Goal: Task Accomplishment & Management: Manage account settings

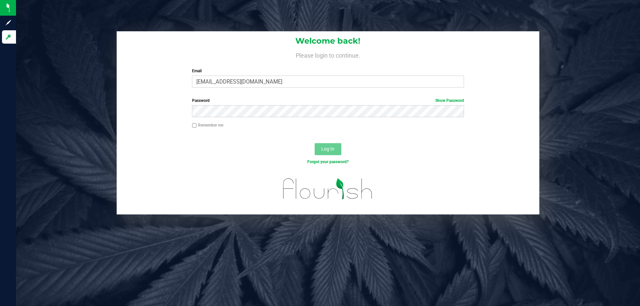
type input "kricci@liveparallel.com"
click at [315, 143] on button "Log In" at bounding box center [328, 149] width 27 height 12
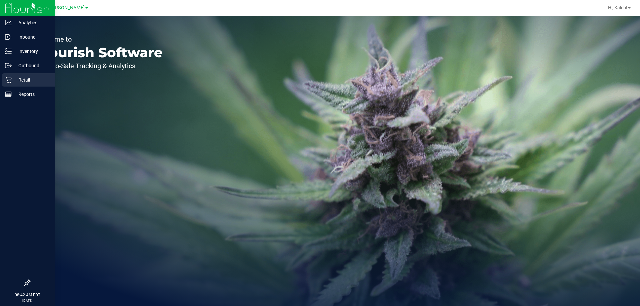
click at [6, 76] on div "Retail" at bounding box center [28, 79] width 53 height 13
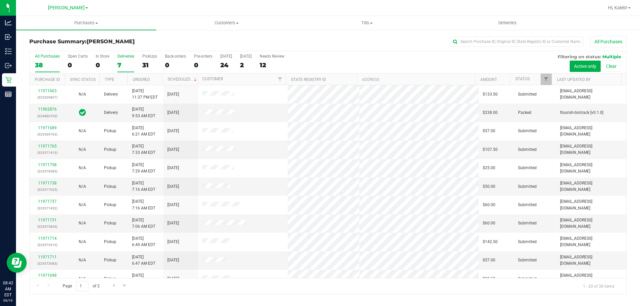
click at [118, 64] on div "7" at bounding box center [125, 65] width 17 height 8
click at [0, 0] on input "Deliveries 7" at bounding box center [0, 0] width 0 height 0
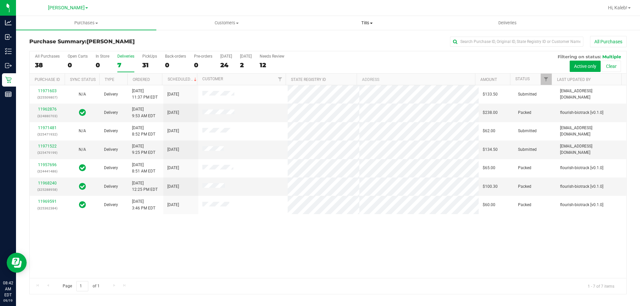
click at [365, 21] on span "Tills" at bounding box center [367, 23] width 140 height 6
click at [343, 37] on li "Manage tills" at bounding box center [367, 40] width 140 height 8
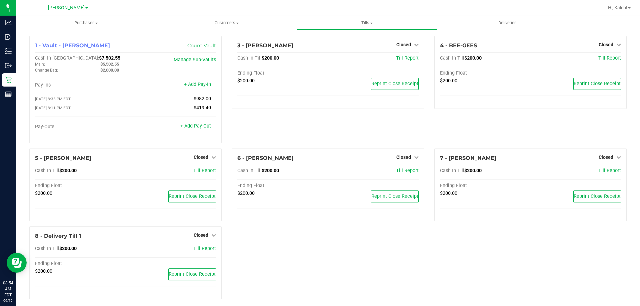
click at [319, 121] on div "3 - CONNIE-SMITH Closed Open Till Cash In Till $200.00 Till Report Ending Float…" at bounding box center [328, 92] width 202 height 113
click at [414, 159] on icon at bounding box center [416, 157] width 5 height 5
click at [407, 177] on div at bounding box center [403, 176] width 49 height 2
click at [405, 174] on link "Open Till" at bounding box center [404, 170] width 18 height 5
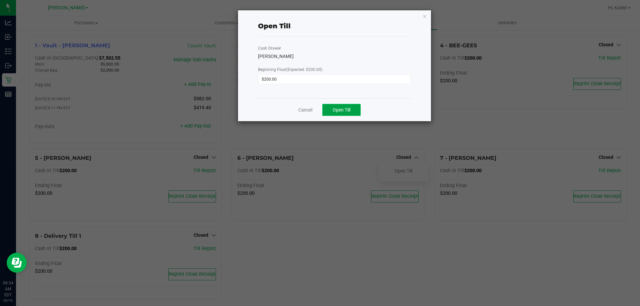
click at [353, 109] on button "Open Till" at bounding box center [341, 110] width 38 height 12
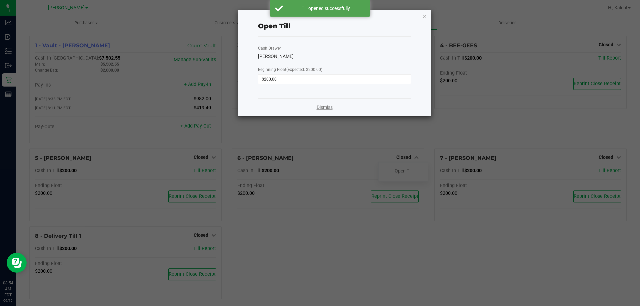
click at [331, 105] on link "Dismiss" at bounding box center [325, 107] width 16 height 7
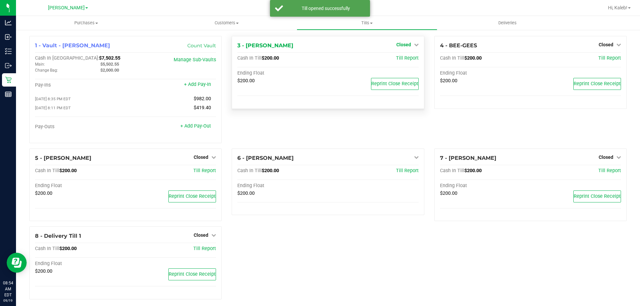
click at [397, 44] on span "Closed" at bounding box center [403, 44] width 15 height 5
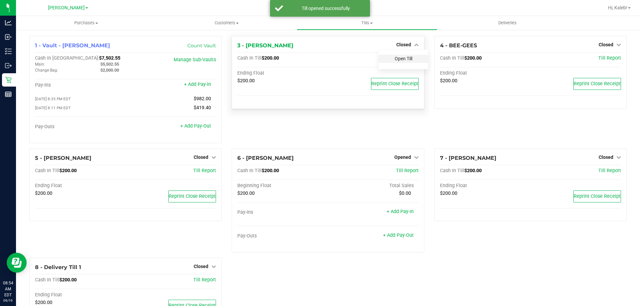
click at [395, 60] on link "Open Till" at bounding box center [404, 58] width 18 height 5
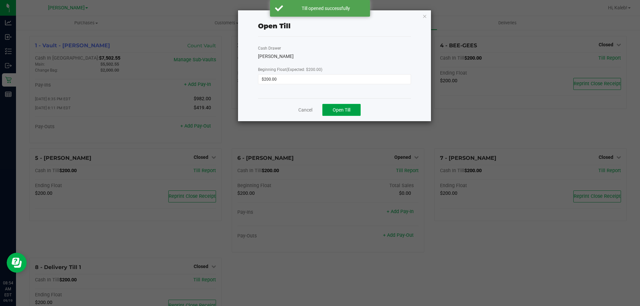
click at [326, 107] on button "Open Till" at bounding box center [341, 110] width 38 height 12
click at [356, 60] on div "Cash Drawer CONNIE-SMITH Beginning Float (Expected: $200.00) $200.00" at bounding box center [334, 68] width 153 height 62
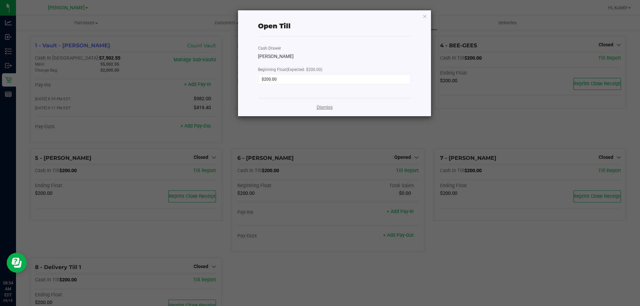
click at [321, 108] on link "Dismiss" at bounding box center [325, 107] width 16 height 7
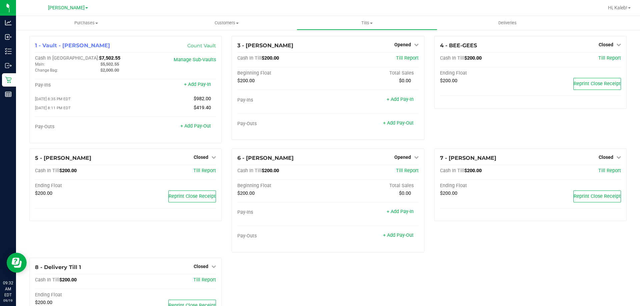
click at [568, 126] on div "4 - BEE-GEES Closed Open Till Cash In Till $200.00 Till Report Ending Float $20…" at bounding box center [530, 92] width 202 height 113
click at [199, 157] on span "Closed" at bounding box center [201, 157] width 15 height 5
click at [196, 174] on link "Open Till" at bounding box center [201, 170] width 18 height 5
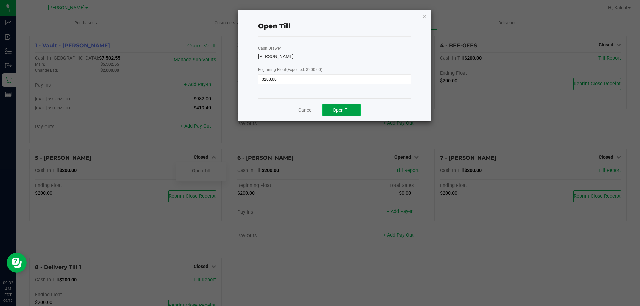
click at [336, 107] on button "Open Till" at bounding box center [341, 110] width 38 height 12
click at [358, 63] on div "Cash Drawer CHARLIE-SIMPSON Beginning Float (Expected: $200.00) $200.00" at bounding box center [334, 68] width 153 height 62
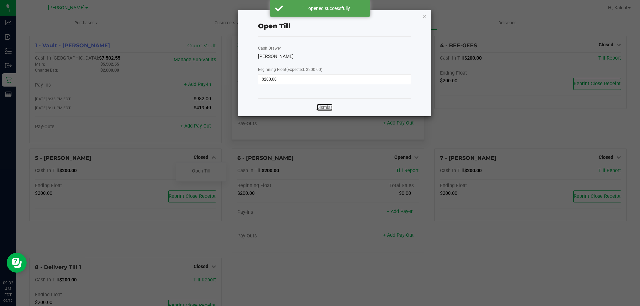
click at [317, 110] on link "Dismiss" at bounding box center [325, 107] width 16 height 7
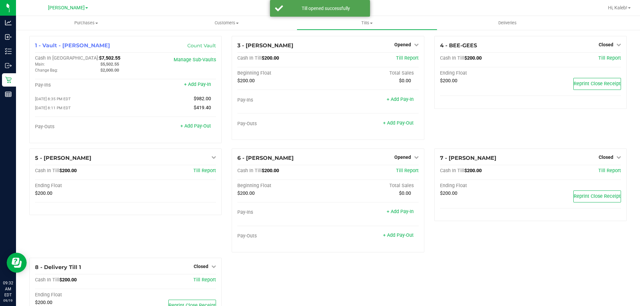
click at [306, 146] on div "3 - CONNIE-SMITH Opened Close Till Cash In Till $200.00 Till Report Beginning F…" at bounding box center [328, 92] width 202 height 113
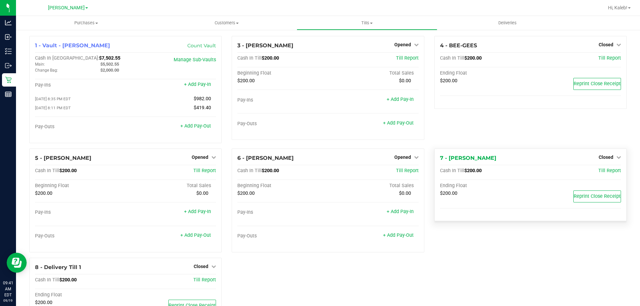
scroll to position [38, 0]
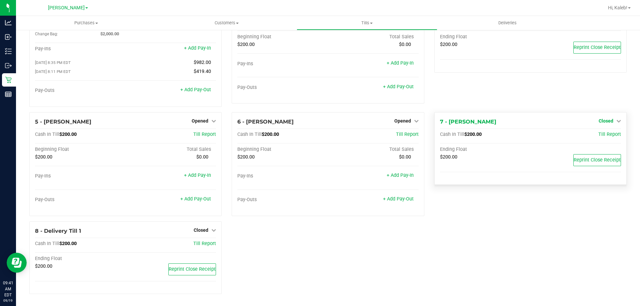
click at [599, 121] on span "Closed" at bounding box center [605, 120] width 15 height 5
click at [600, 133] on link "Open Till" at bounding box center [606, 134] width 18 height 5
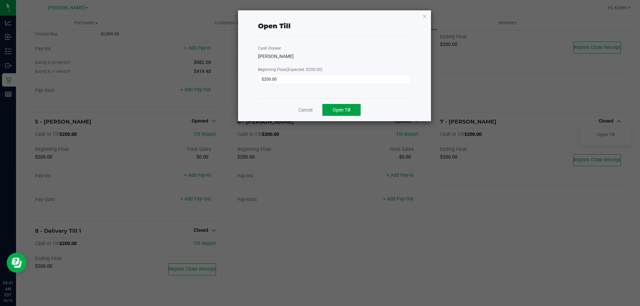
drag, startPoint x: 326, startPoint y: 105, endPoint x: 331, endPoint y: 106, distance: 5.1
click at [330, 105] on button "Open Till" at bounding box center [341, 110] width 38 height 12
click at [369, 59] on div "DAVID-BOWIE" at bounding box center [334, 56] width 153 height 7
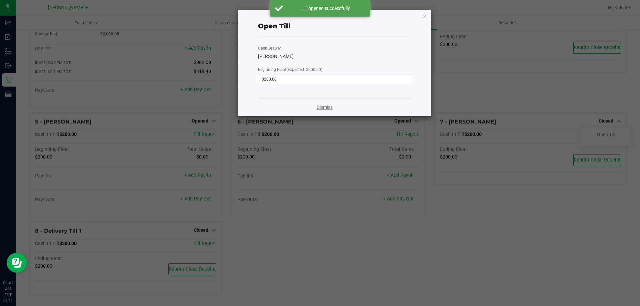
click at [316, 106] on div "Dismiss" at bounding box center [334, 107] width 153 height 18
click at [320, 109] on link "Dismiss" at bounding box center [325, 107] width 16 height 7
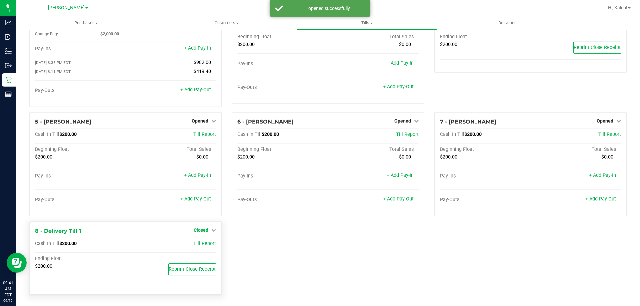
click at [195, 233] on span "Closed" at bounding box center [201, 230] width 15 height 5
click at [204, 245] on link "Open Till" at bounding box center [201, 243] width 18 height 5
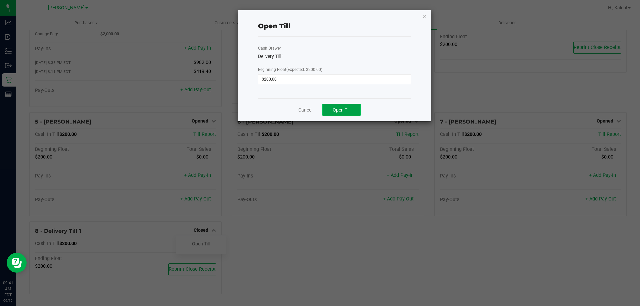
click at [345, 113] on span "Open Till" at bounding box center [342, 109] width 18 height 5
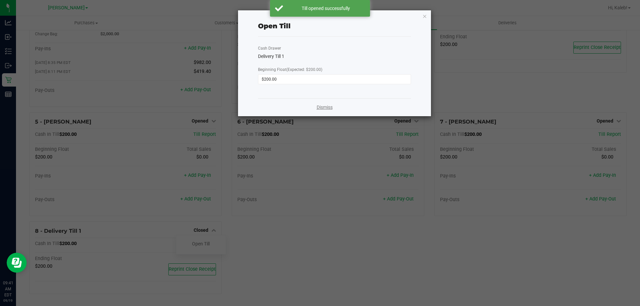
click at [324, 108] on link "Dismiss" at bounding box center [325, 107] width 16 height 7
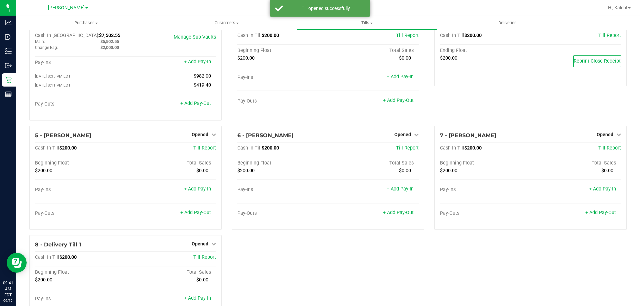
scroll to position [0, 0]
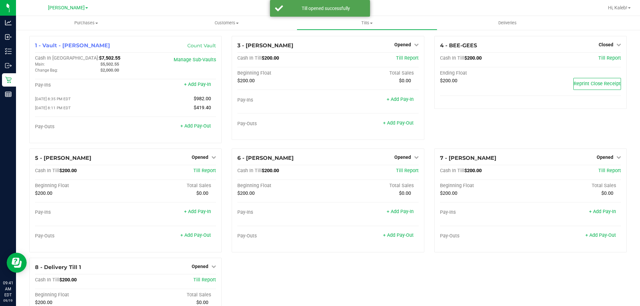
click at [529, 132] on div "4 - BEE-GEES Closed Open Till Cash In Till $200.00 Till Report Ending Float $20…" at bounding box center [530, 92] width 202 height 113
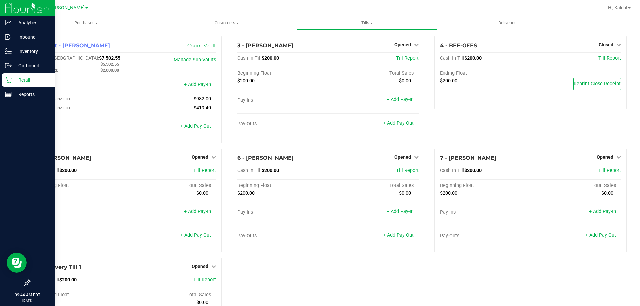
click at [9, 83] on icon at bounding box center [8, 80] width 7 height 7
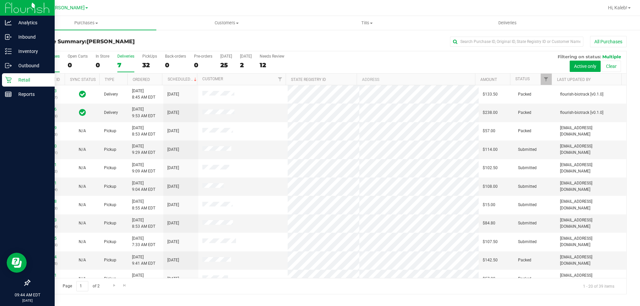
click at [121, 63] on div "7" at bounding box center [125, 65] width 17 height 8
click at [0, 0] on input "Deliveries 7" at bounding box center [0, 0] width 0 height 0
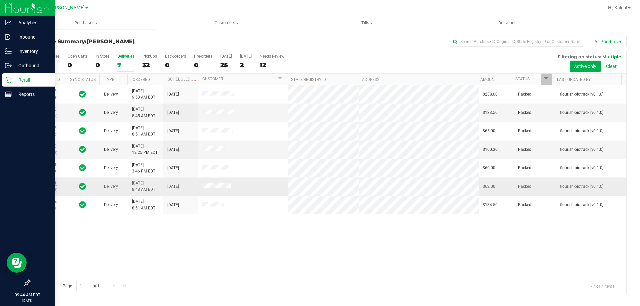
click at [54, 185] on link "11971481" at bounding box center [47, 183] width 19 height 5
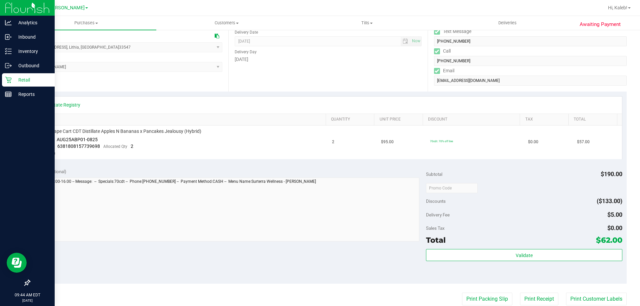
scroll to position [133, 0]
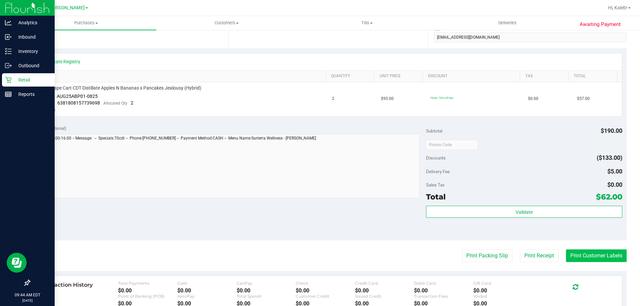
click at [573, 257] on button "Print Customer Labels" at bounding box center [596, 256] width 61 height 13
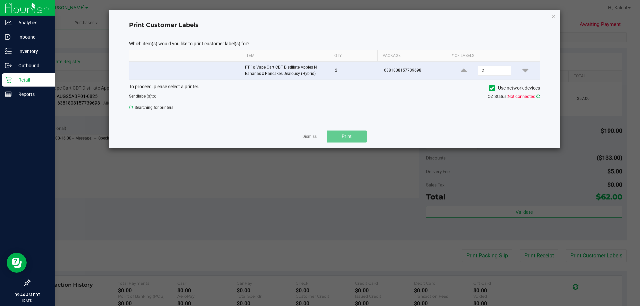
click at [536, 96] on icon at bounding box center [538, 96] width 4 height 4
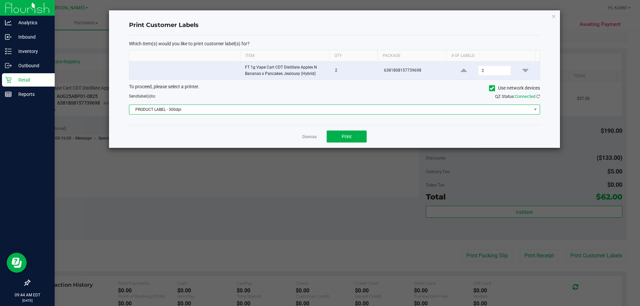
click at [148, 110] on span "PRODUCT LABEL - 300dpi" at bounding box center [330, 109] width 402 height 9
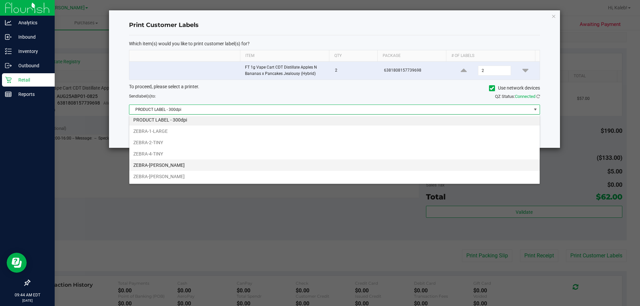
scroll to position [35, 0]
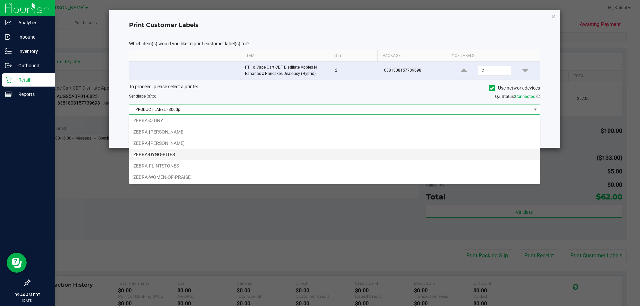
click at [157, 153] on li "ZEBRA-DYNO-BITES" at bounding box center [334, 154] width 410 height 11
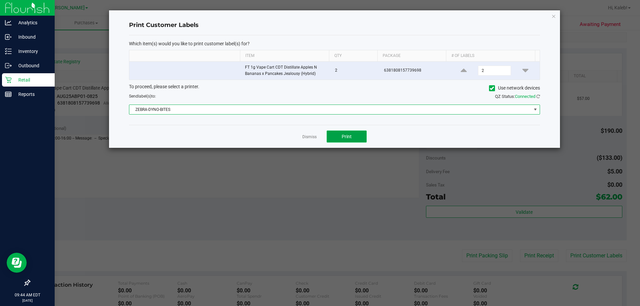
click at [354, 136] on button "Print" at bounding box center [347, 137] width 40 height 12
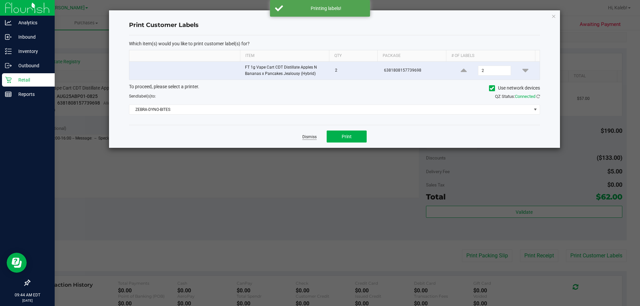
click at [309, 138] on link "Dismiss" at bounding box center [309, 137] width 14 height 6
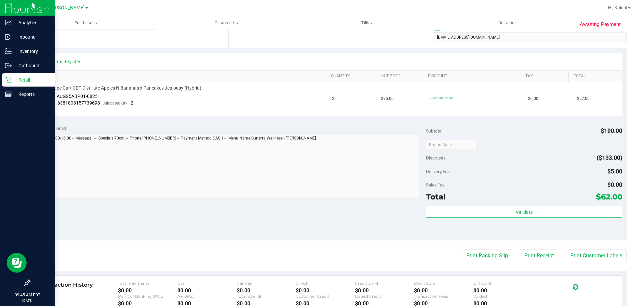
click at [9, 78] on icon at bounding box center [8, 80] width 7 height 7
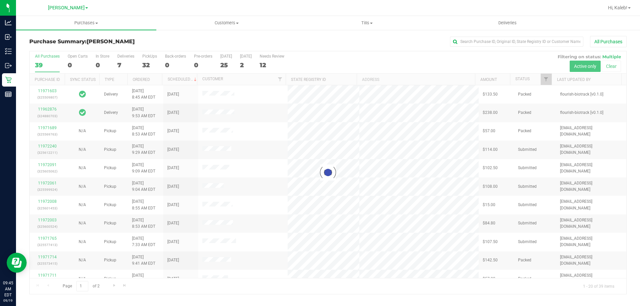
click at [122, 66] on div at bounding box center [328, 172] width 596 height 243
click at [122, 64] on div at bounding box center [328, 172] width 596 height 243
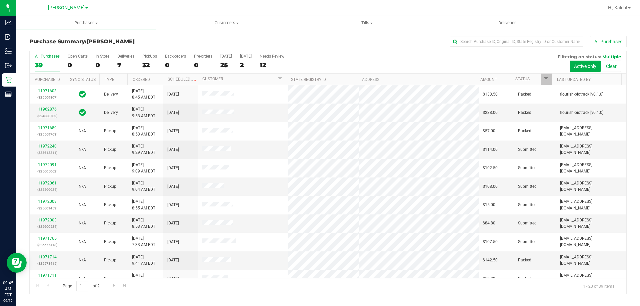
click at [122, 64] on div "7" at bounding box center [125, 65] width 17 height 8
click at [0, 0] on input "Deliveries 7" at bounding box center [0, 0] width 0 height 0
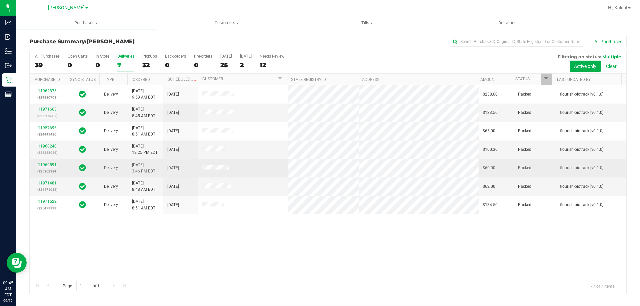
click at [43, 164] on link "11969591" at bounding box center [47, 165] width 19 height 5
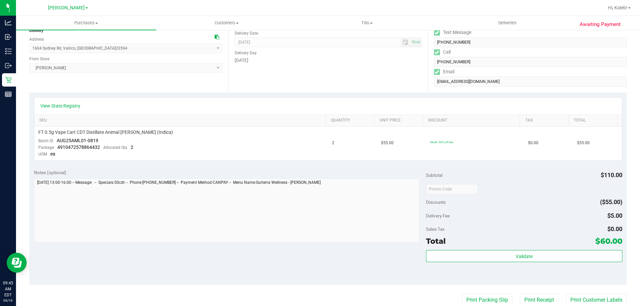
scroll to position [100, 0]
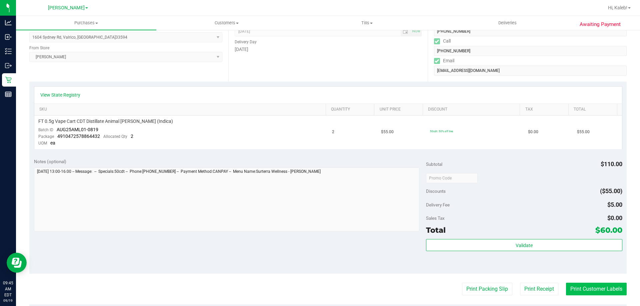
click at [596, 286] on button "Print Customer Labels" at bounding box center [596, 289] width 61 height 13
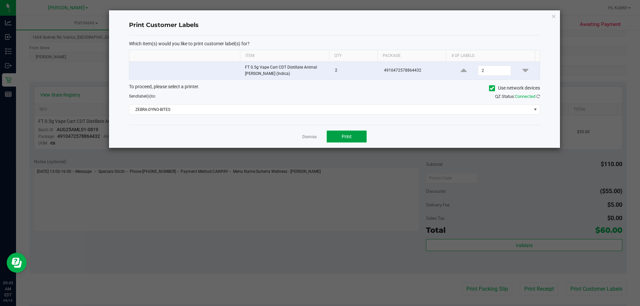
click at [363, 137] on button "Print" at bounding box center [347, 137] width 40 height 12
click at [304, 137] on link "Dismiss" at bounding box center [309, 137] width 14 height 6
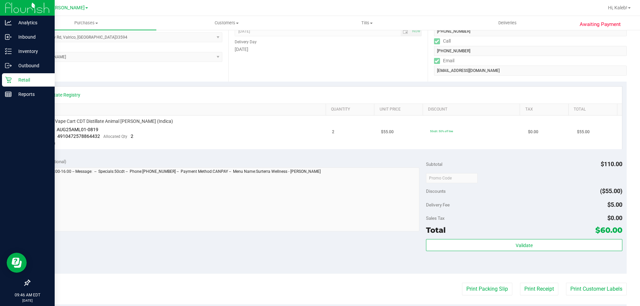
click at [9, 82] on icon at bounding box center [8, 80] width 7 height 7
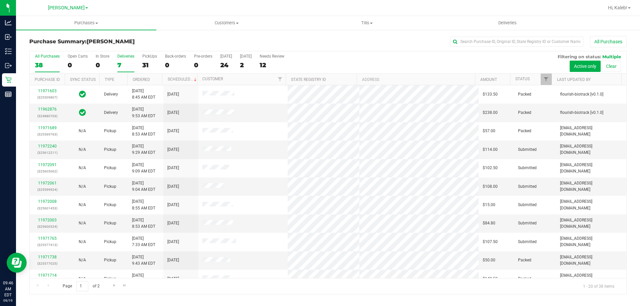
click at [121, 70] on label "Deliveries 7" at bounding box center [125, 63] width 17 height 18
click at [0, 0] on input "Deliveries 7" at bounding box center [0, 0] width 0 height 0
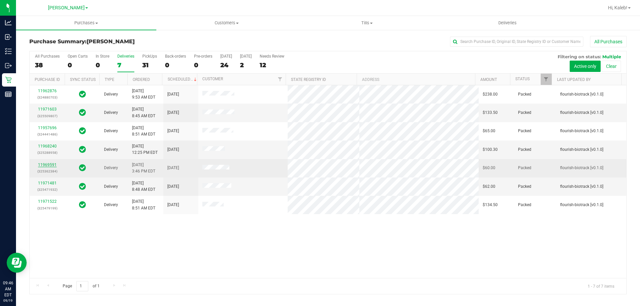
click at [50, 165] on link "11969591" at bounding box center [47, 165] width 19 height 5
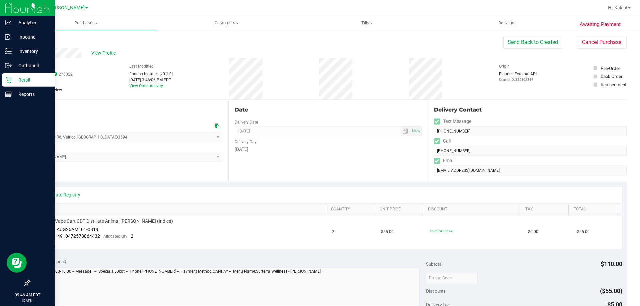
click at [39, 84] on div "Retail" at bounding box center [28, 79] width 53 height 13
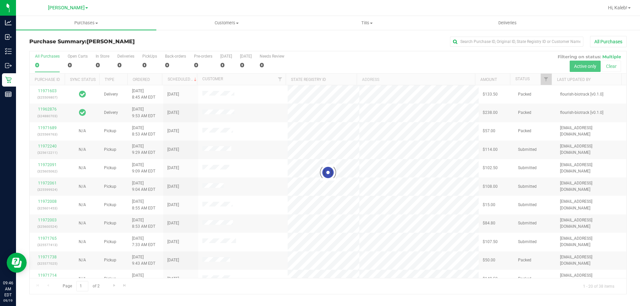
click at [124, 61] on div at bounding box center [328, 172] width 596 height 243
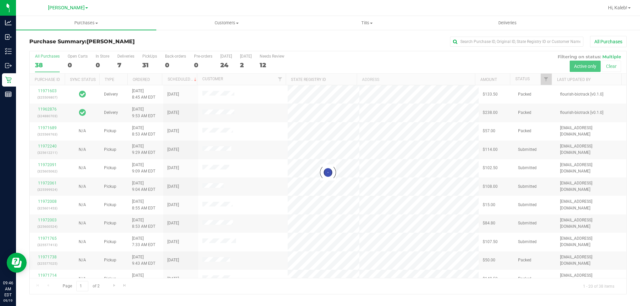
click at [124, 61] on div at bounding box center [328, 172] width 596 height 243
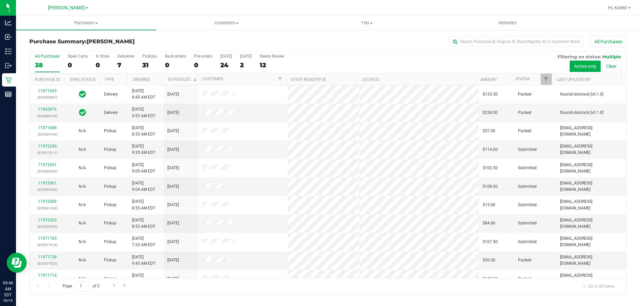
click at [124, 61] on div "7" at bounding box center [125, 65] width 17 height 8
click at [0, 0] on input "Deliveries 7" at bounding box center [0, 0] width 0 height 0
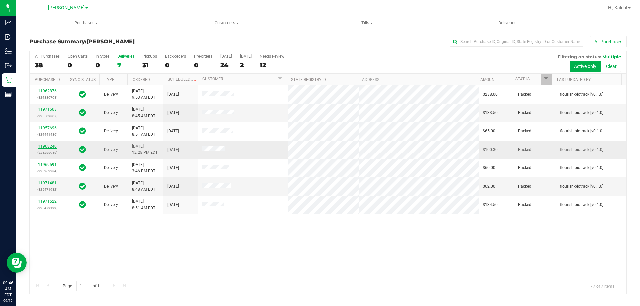
click at [54, 147] on link "11968240" at bounding box center [47, 146] width 19 height 5
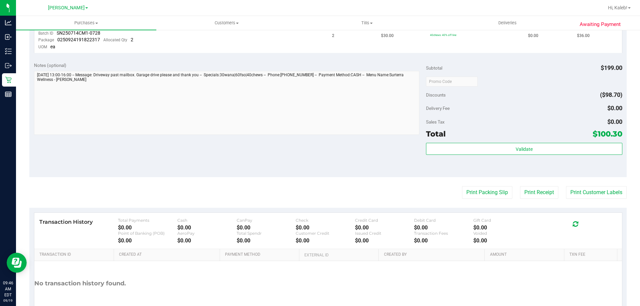
scroll to position [267, 0]
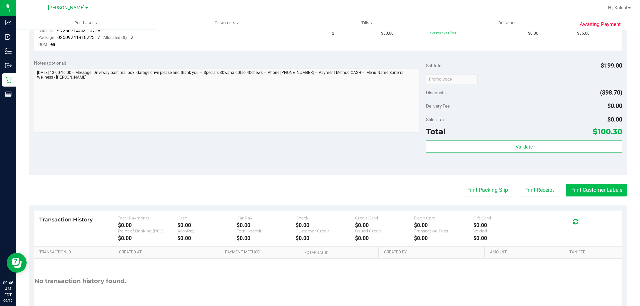
click at [606, 194] on button "Print Customer Labels" at bounding box center [596, 190] width 61 height 13
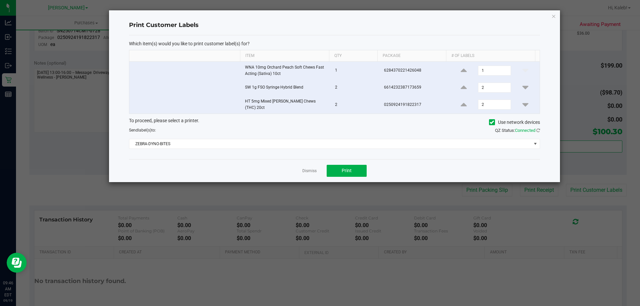
click at [350, 175] on div "Dismiss Print" at bounding box center [334, 170] width 411 height 23
click at [350, 168] on span "Print" at bounding box center [347, 170] width 10 height 5
click at [397, 170] on div at bounding box center [334, 96] width 451 height 172
click at [315, 168] on link "Dismiss" at bounding box center [309, 171] width 14 height 6
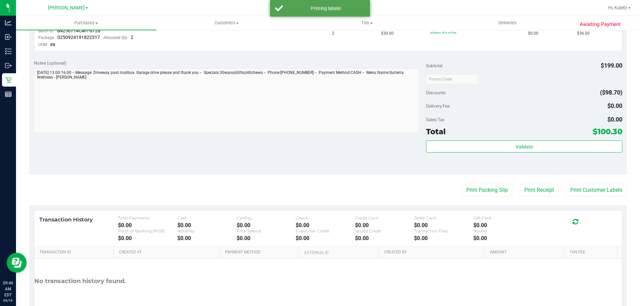
click at [327, 169] on div "Notes (optional) Subtotal $199.00 Discounts ($98.70) Delivery Fee $0.00 Sales T…" at bounding box center [327, 115] width 597 height 120
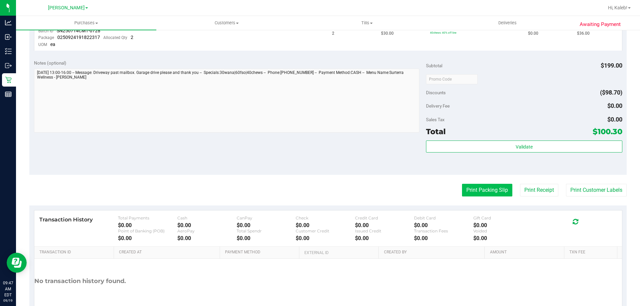
click at [494, 188] on button "Print Packing Slip" at bounding box center [487, 190] width 50 height 13
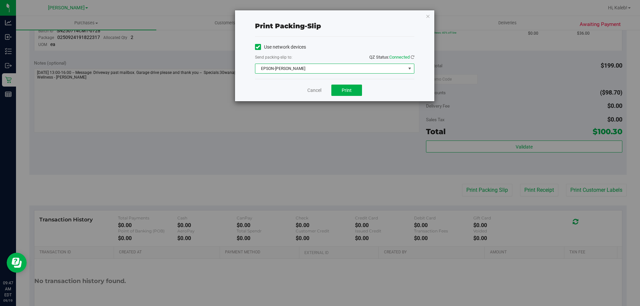
click at [335, 67] on span "EPSON-BECK" at bounding box center [330, 68] width 150 height 9
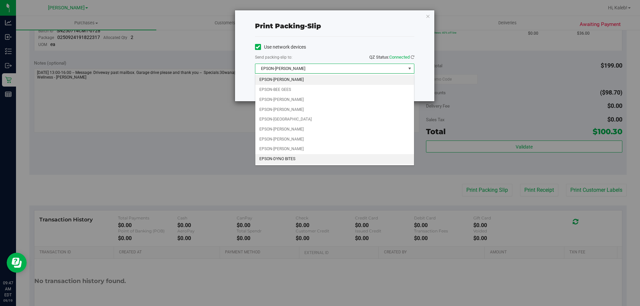
click at [302, 156] on li "EPSON-DYNO BITES" at bounding box center [334, 159] width 159 height 10
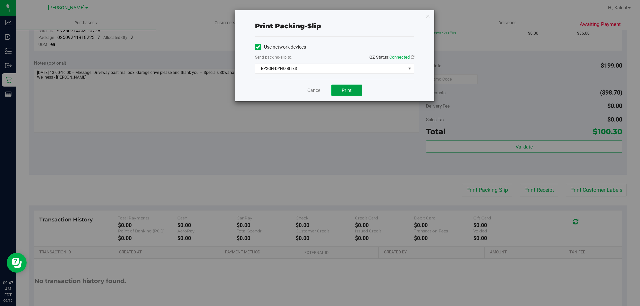
click at [335, 89] on button "Print" at bounding box center [346, 90] width 31 height 11
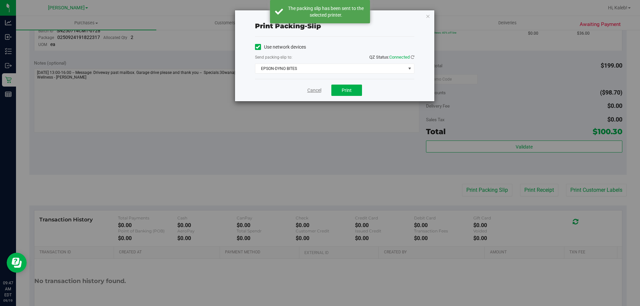
click at [308, 90] on link "Cancel" at bounding box center [314, 90] width 14 height 7
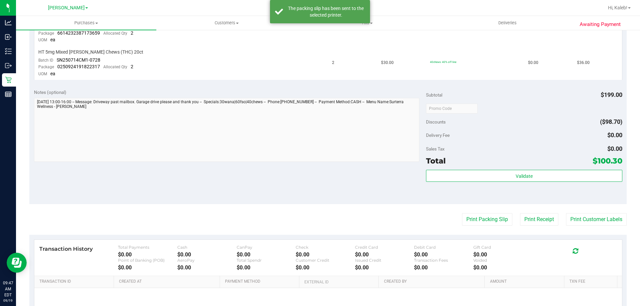
scroll to position [228, 0]
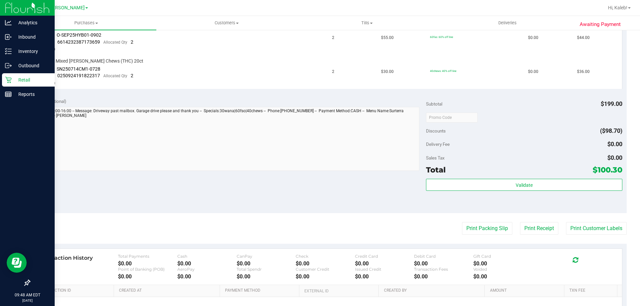
click at [23, 82] on p "Retail" at bounding box center [32, 80] width 40 height 8
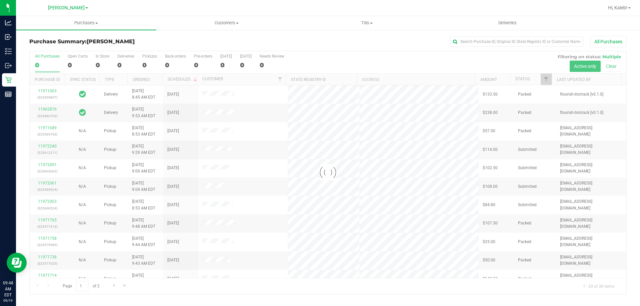
click at [119, 64] on div at bounding box center [328, 172] width 596 height 243
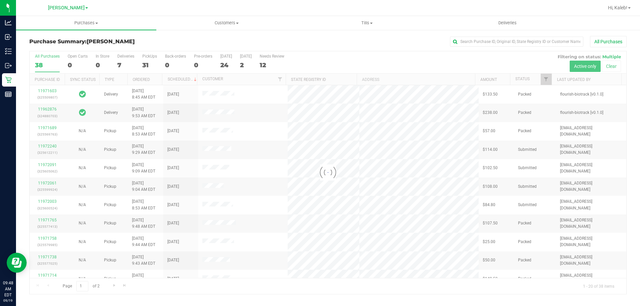
click at [119, 64] on div "7" at bounding box center [125, 65] width 17 height 8
click at [0, 0] on input "Deliveries 7" at bounding box center [0, 0] width 0 height 0
click at [119, 64] on div at bounding box center [328, 172] width 596 height 243
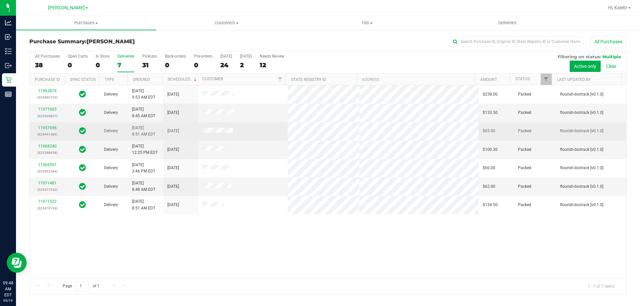
click at [51, 131] on div "11957696 (324441486)" at bounding box center [47, 131] width 27 height 13
click at [52, 124] on td "11957696 (324441486)" at bounding box center [47, 131] width 35 height 18
click at [50, 125] on div "11957696 (324441486)" at bounding box center [47, 131] width 27 height 13
click at [49, 126] on link "11957696" at bounding box center [47, 128] width 19 height 5
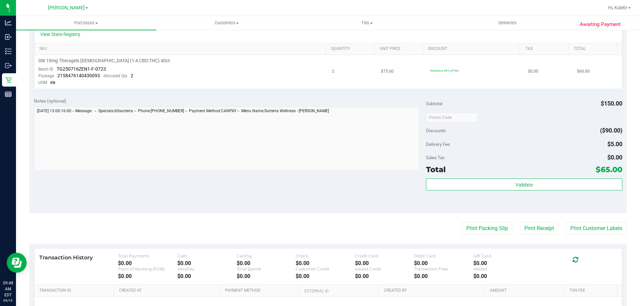
scroll to position [167, 0]
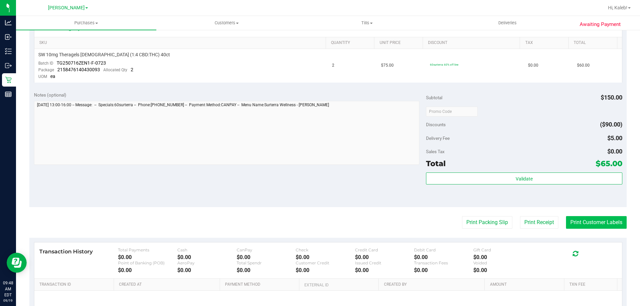
click at [607, 225] on button "Print Customer Labels" at bounding box center [596, 222] width 61 height 13
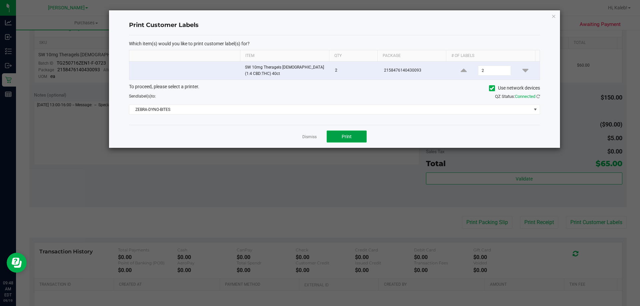
click at [355, 134] on button "Print" at bounding box center [347, 137] width 40 height 12
click at [306, 136] on link "Dismiss" at bounding box center [309, 137] width 14 height 6
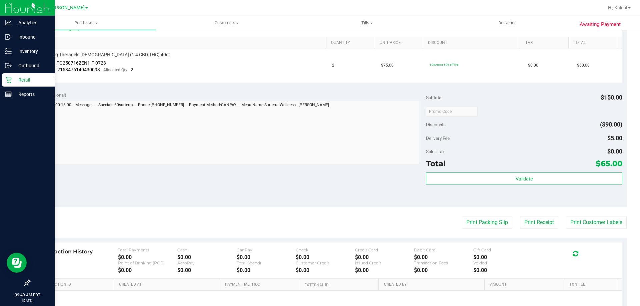
click at [5, 78] on div "Retail" at bounding box center [28, 79] width 53 height 13
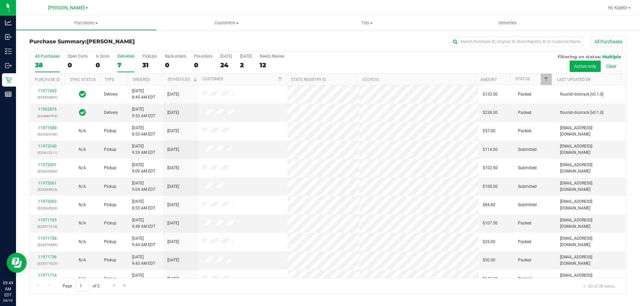
click at [125, 61] on div "7" at bounding box center [125, 65] width 17 height 8
click at [0, 0] on input "Deliveries 7" at bounding box center [0, 0] width 0 height 0
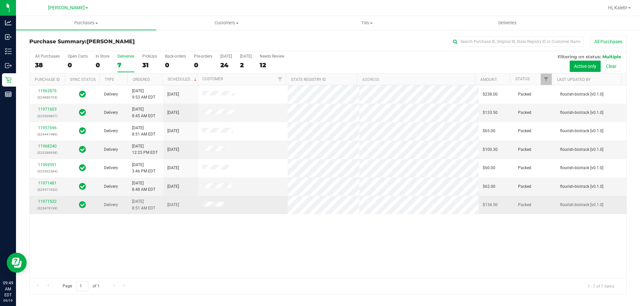
click at [54, 197] on td "11971522 (325479199)" at bounding box center [47, 205] width 35 height 18
drag, startPoint x: 54, startPoint y: 198, endPoint x: 54, endPoint y: 203, distance: 4.3
click at [53, 199] on td "11971522 (325479199)" at bounding box center [47, 205] width 35 height 18
click at [54, 204] on link "11971522" at bounding box center [47, 201] width 19 height 5
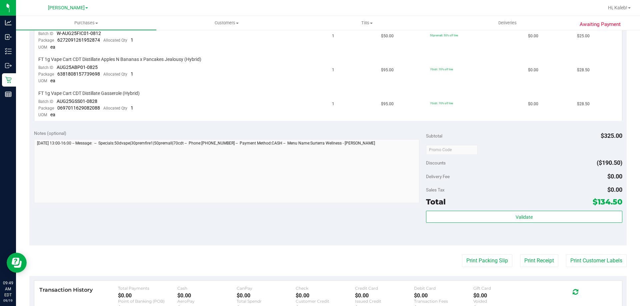
scroll to position [267, 0]
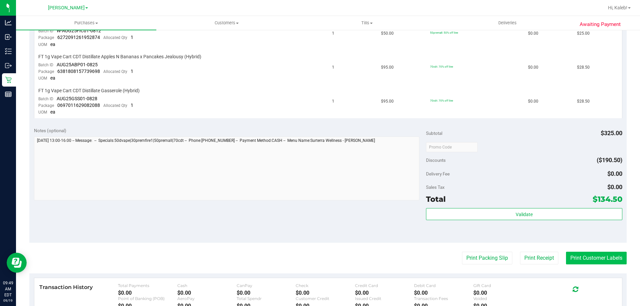
click at [569, 258] on button "Print Customer Labels" at bounding box center [596, 258] width 61 height 13
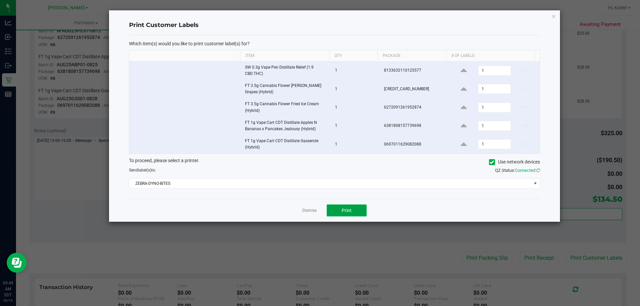
click at [362, 210] on button "Print" at bounding box center [347, 211] width 40 height 12
click at [393, 220] on div "Dismiss Print" at bounding box center [334, 210] width 411 height 23
click at [310, 208] on link "Dismiss" at bounding box center [309, 211] width 14 height 6
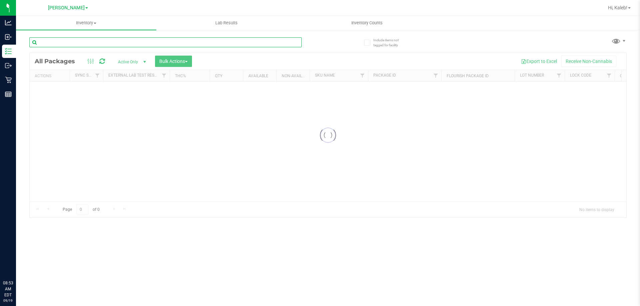
click at [154, 42] on input "text" at bounding box center [165, 42] width 272 height 10
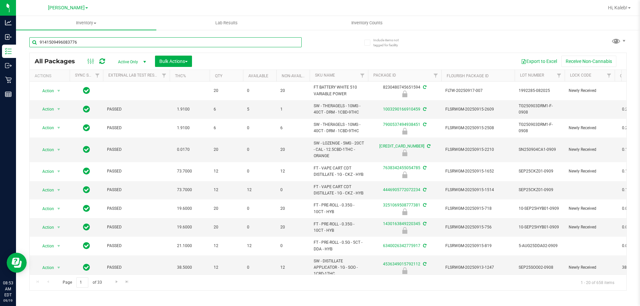
type input "9141509496083776"
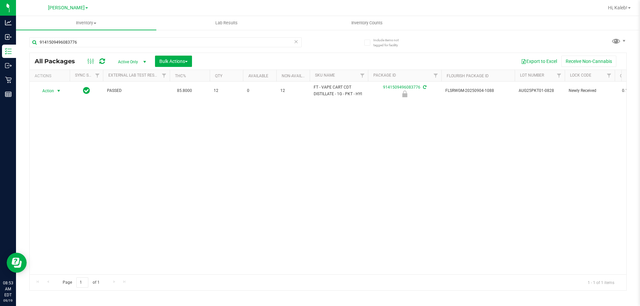
click at [57, 90] on span "select" at bounding box center [58, 90] width 5 height 5
click at [48, 165] on li "Unlock package" at bounding box center [58, 170] width 43 height 10
click at [273, 45] on input "9141509496083776" at bounding box center [165, 42] width 272 height 10
type input "9263335780588425"
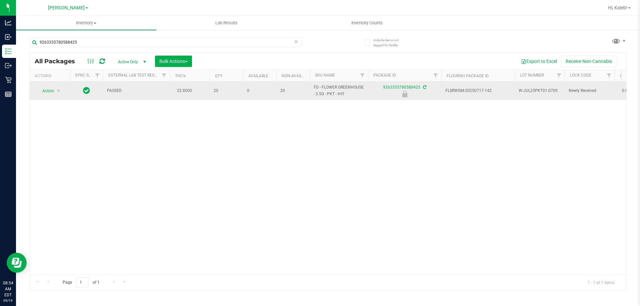
click at [51, 86] on span "Action" at bounding box center [45, 90] width 18 height 9
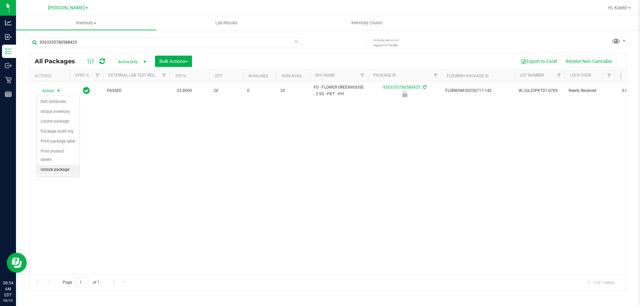
click at [48, 165] on li "Unlock package" at bounding box center [58, 170] width 43 height 10
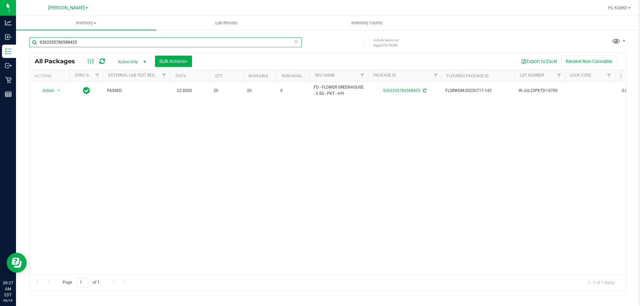
click at [113, 40] on input "9263335780588425" at bounding box center [165, 42] width 272 height 10
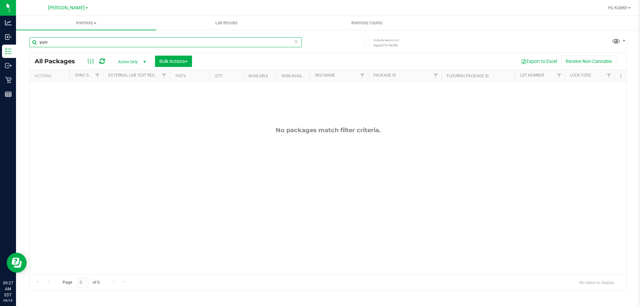
type input "yum"
click at [228, 42] on input "yum" at bounding box center [165, 42] width 272 height 10
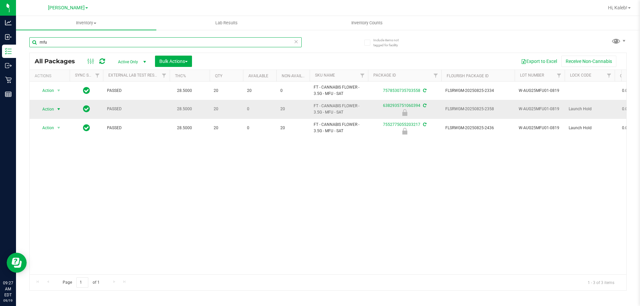
type input "mfu"
click at [57, 111] on span "select" at bounding box center [58, 109] width 5 height 5
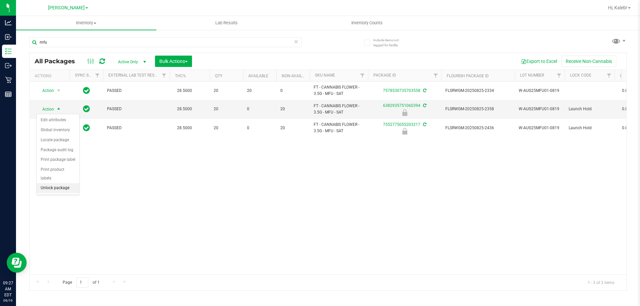
click at [61, 183] on li "Unlock package" at bounding box center [58, 188] width 43 height 10
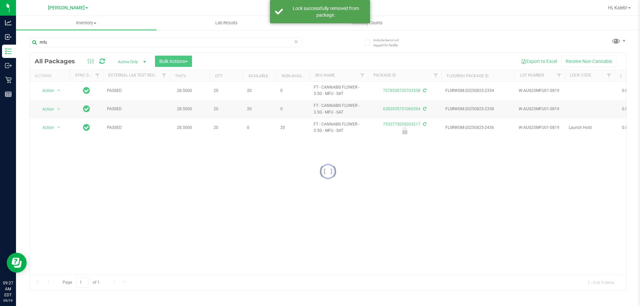
click at [53, 109] on div at bounding box center [328, 172] width 596 height 238
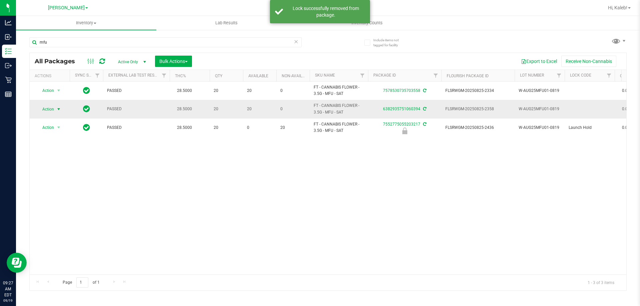
click at [53, 111] on span "Action" at bounding box center [45, 109] width 18 height 9
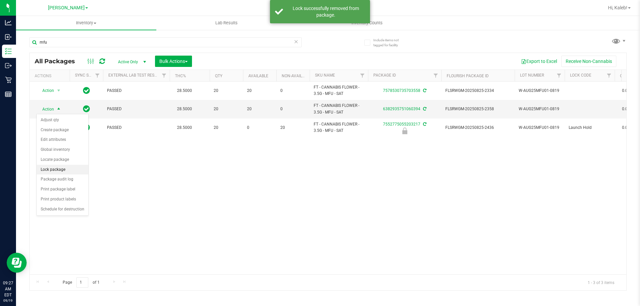
click at [69, 172] on li "Lock package" at bounding box center [63, 170] width 52 height 10
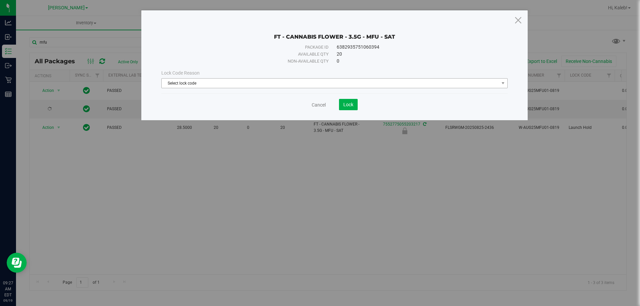
click at [246, 86] on span "Select lock code" at bounding box center [330, 83] width 337 height 9
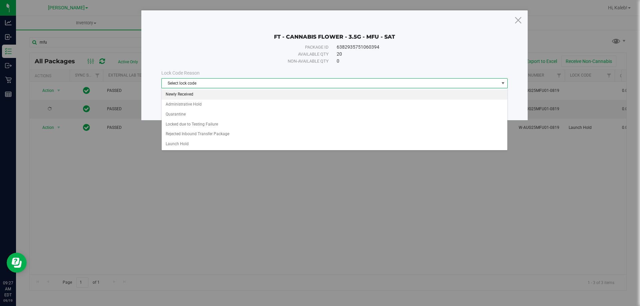
click at [221, 96] on li "Newly Received" at bounding box center [335, 95] width 346 height 10
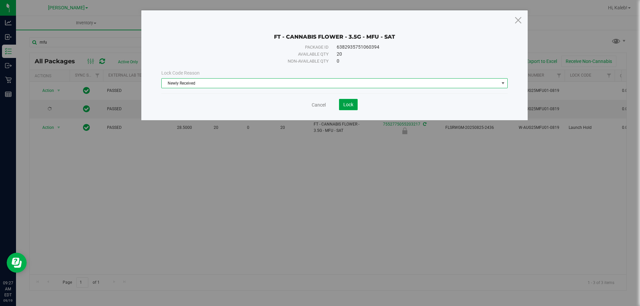
click at [354, 105] on button "Lock" at bounding box center [348, 104] width 19 height 11
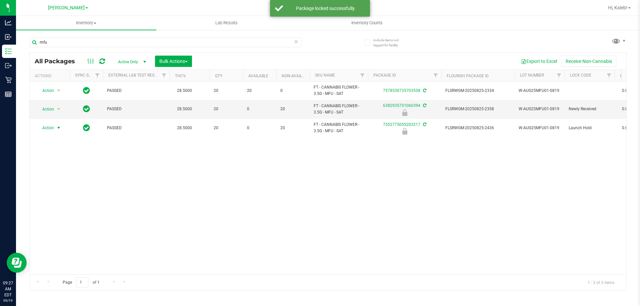
click at [46, 127] on span "Action" at bounding box center [45, 127] width 18 height 9
click at [46, 202] on li "Unlock package" at bounding box center [58, 207] width 43 height 10
click at [52, 129] on span "Action" at bounding box center [45, 127] width 18 height 9
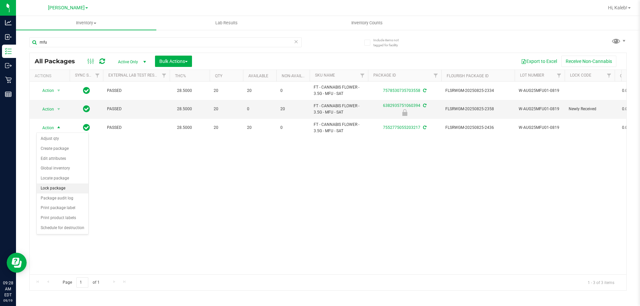
click at [52, 192] on li "Lock package" at bounding box center [63, 189] width 52 height 10
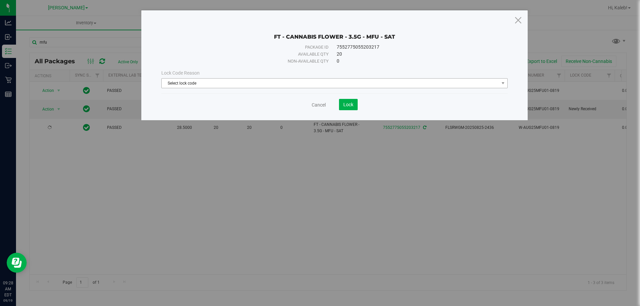
click at [198, 86] on span "Select lock code" at bounding box center [330, 83] width 337 height 9
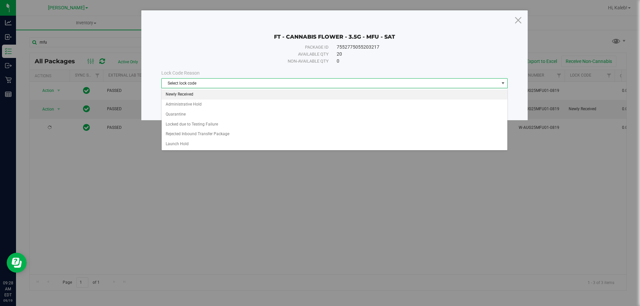
click at [199, 95] on li "Newly Received" at bounding box center [335, 95] width 346 height 10
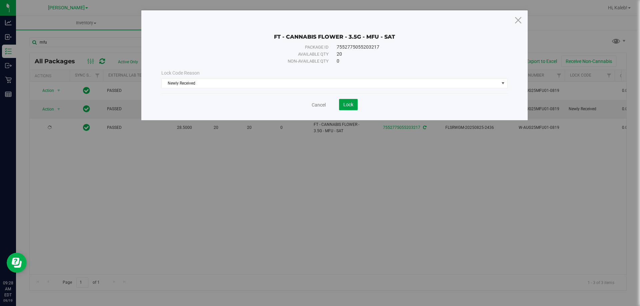
click at [345, 105] on span "Lock" at bounding box center [348, 104] width 10 height 5
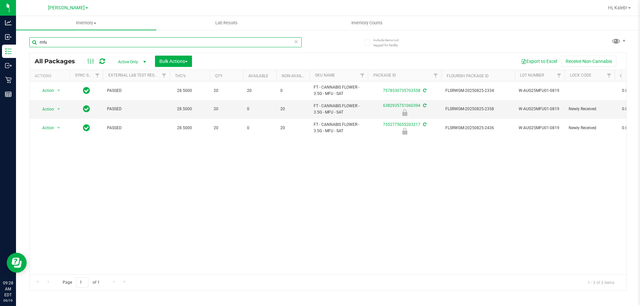
click at [226, 42] on input "mfu" at bounding box center [165, 42] width 272 height 10
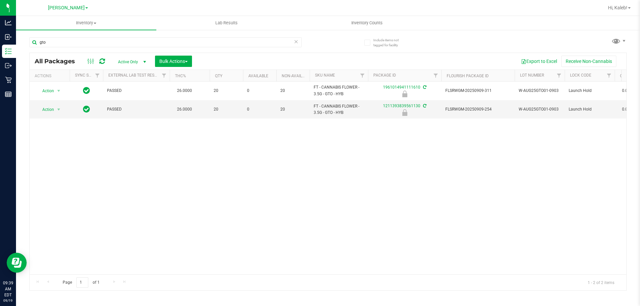
click at [101, 49] on div "gto" at bounding box center [165, 44] width 272 height 15
click at [109, 44] on input "gto" at bounding box center [165, 42] width 272 height 10
type input "9780153819293643"
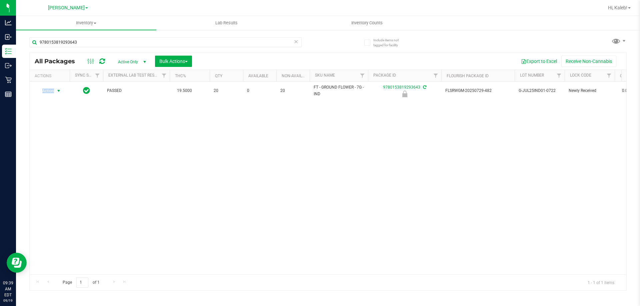
click at [49, 92] on span "Action" at bounding box center [45, 90] width 18 height 9
click at [48, 165] on li "Unlock package" at bounding box center [58, 170] width 43 height 10
click at [160, 38] on input "9780153819293643" at bounding box center [165, 42] width 272 height 10
click at [158, 38] on input "9780153819293643" at bounding box center [165, 42] width 272 height 10
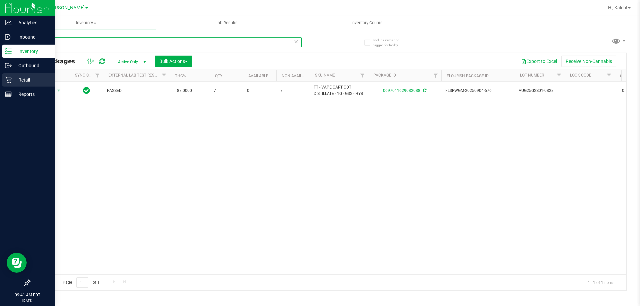
type input "gss"
click at [8, 83] on div "Retail" at bounding box center [28, 79] width 53 height 13
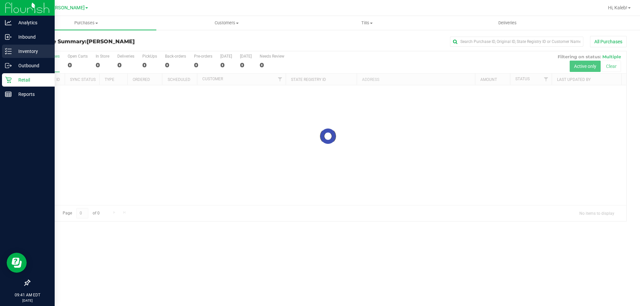
click at [7, 52] on icon at bounding box center [8, 51] width 7 height 7
